Goal: Information Seeking & Learning: Learn about a topic

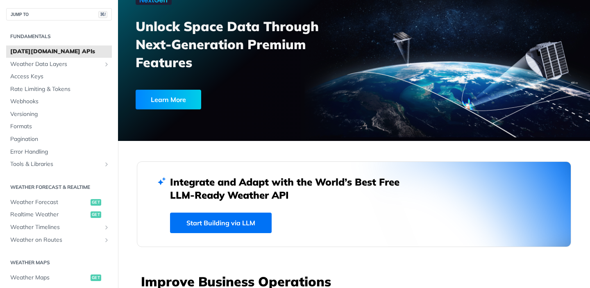
scroll to position [68, 0]
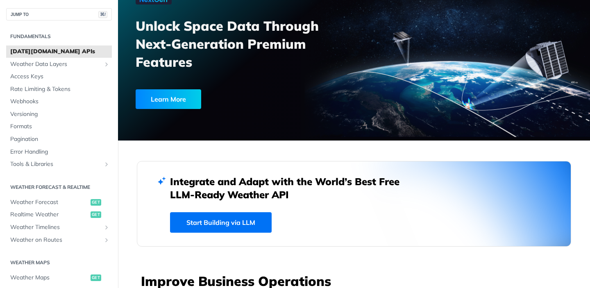
click at [218, 225] on link "Start Building via LLM" at bounding box center [221, 222] width 102 height 20
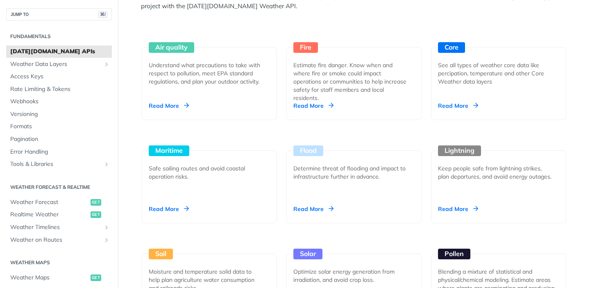
scroll to position [760, 0]
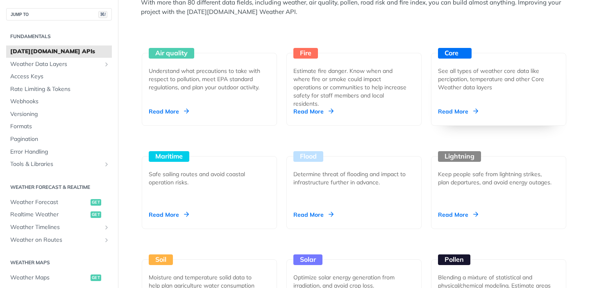
click at [456, 114] on div "Read More" at bounding box center [458, 111] width 40 height 8
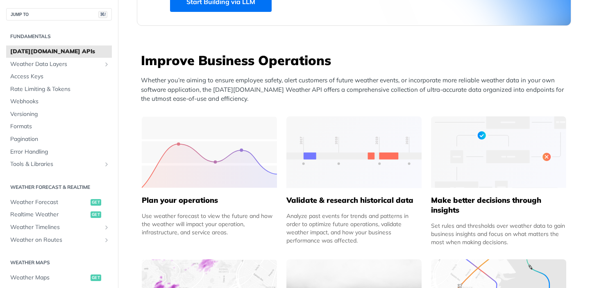
scroll to position [234, 0]
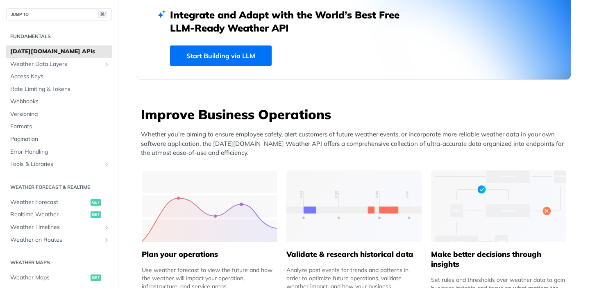
click at [243, 57] on link "Start Building via LLM" at bounding box center [221, 55] width 102 height 20
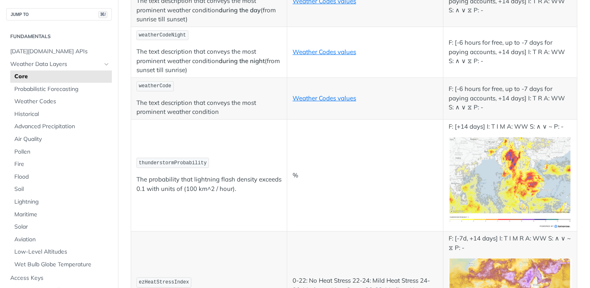
scroll to position [4126, 0]
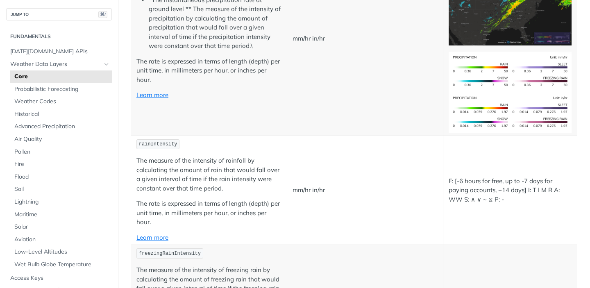
scroll to position [244, 0]
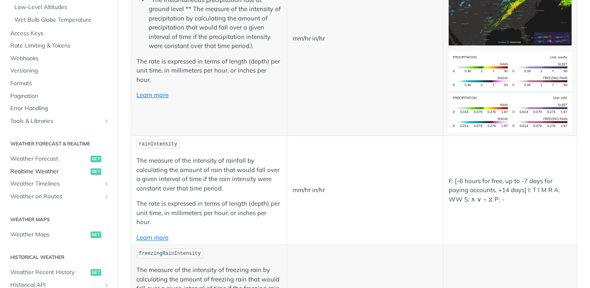
click at [25, 171] on span "Realtime Weather" at bounding box center [49, 171] width 78 height 8
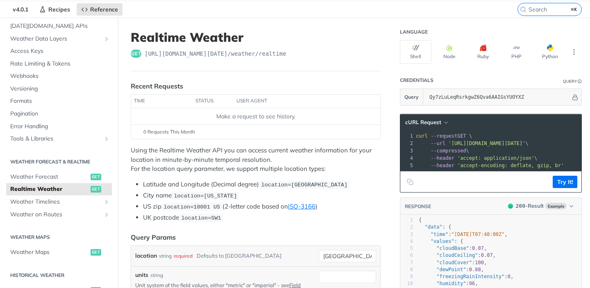
scroll to position [20, 0]
